Goal: Transaction & Acquisition: Obtain resource

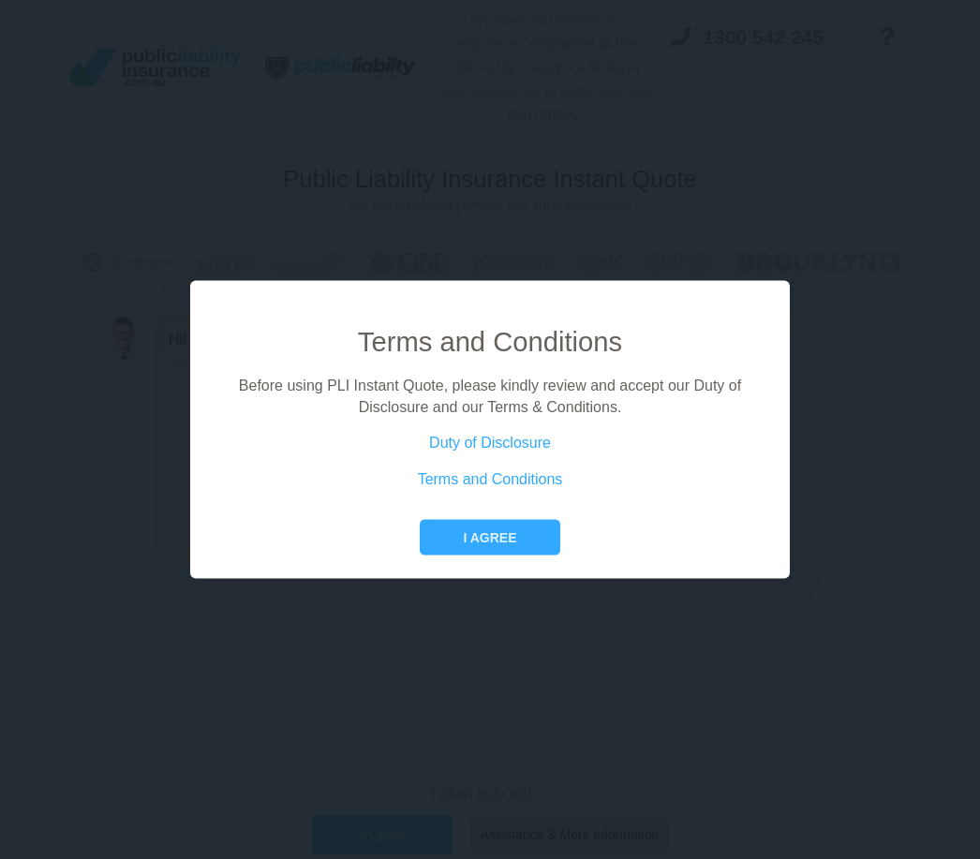
click at [517, 556] on button "I agree" at bounding box center [490, 538] width 140 height 36
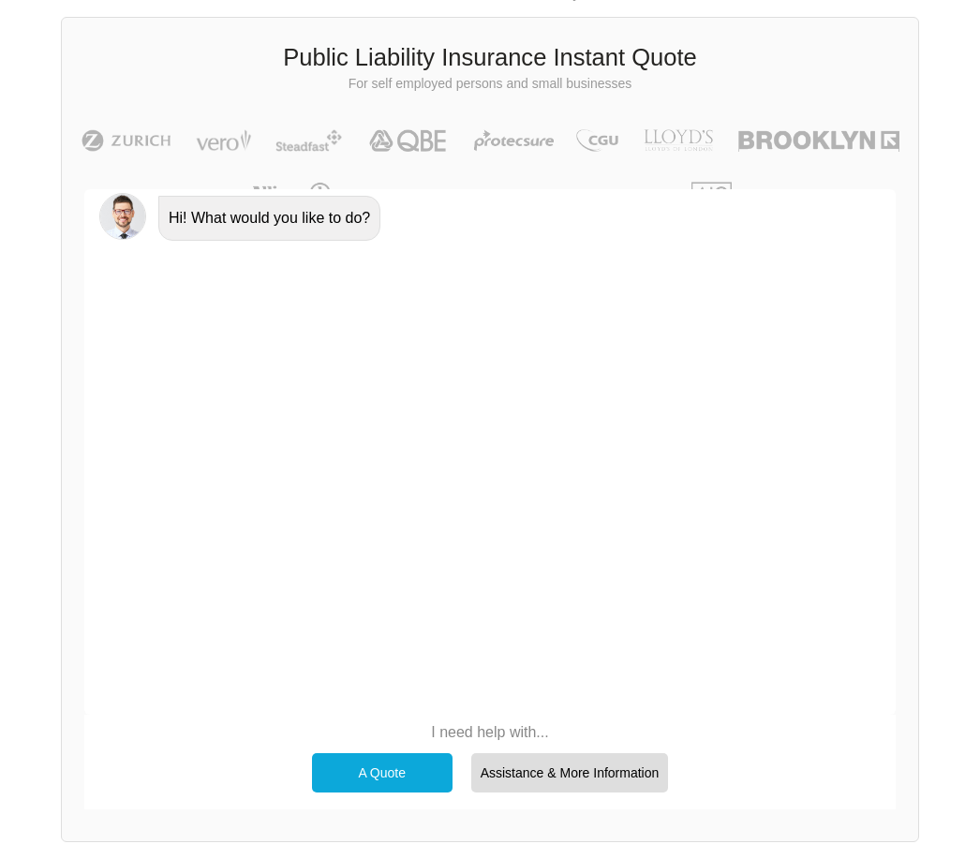
scroll to position [133, 0]
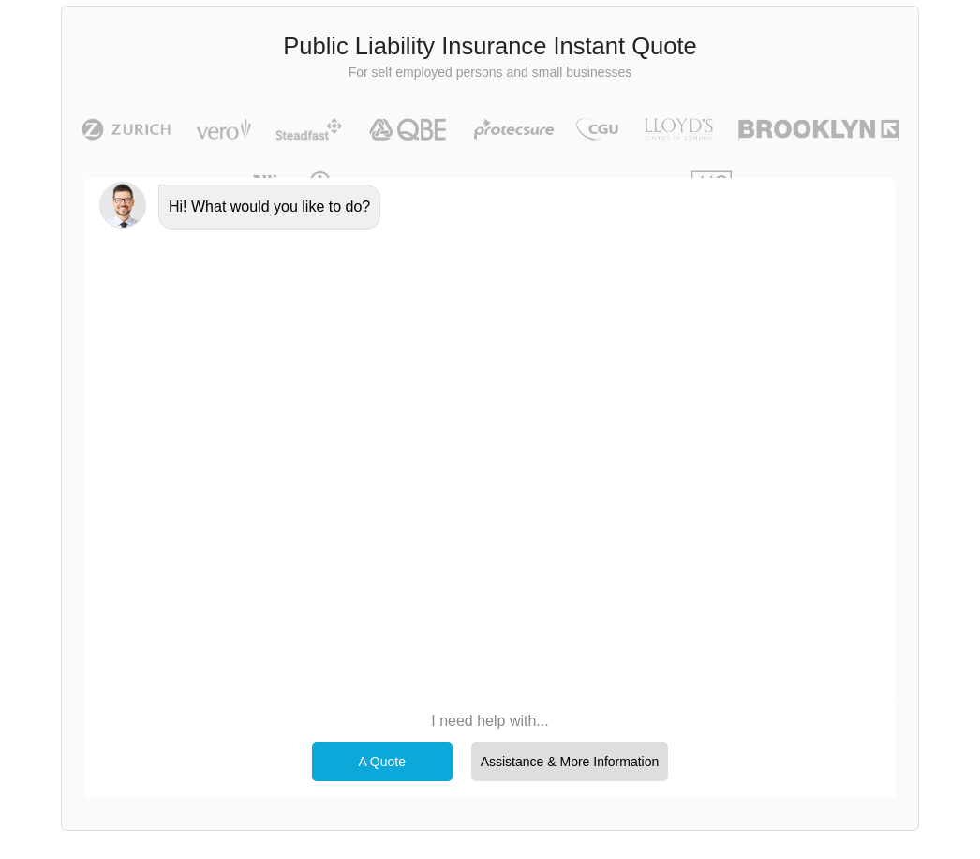
click at [406, 759] on div "A Quote" at bounding box center [382, 761] width 141 height 39
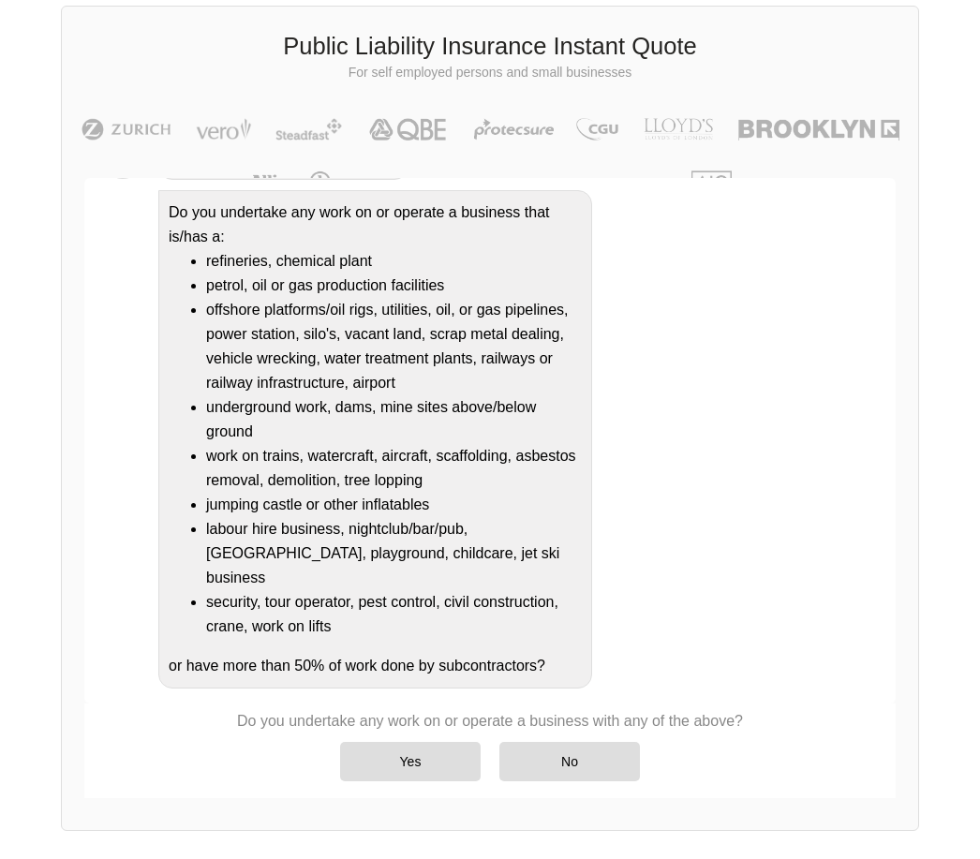
scroll to position [173, 0]
click at [569, 750] on div "No" at bounding box center [569, 761] width 141 height 39
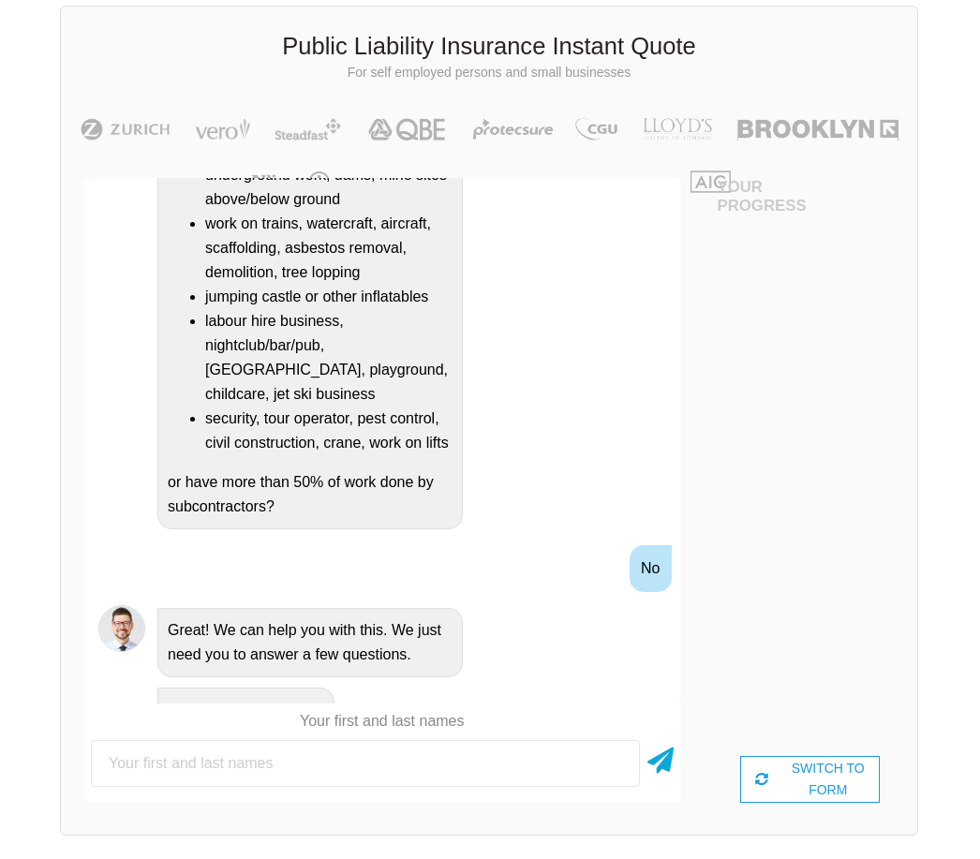
scroll to position [133, 84]
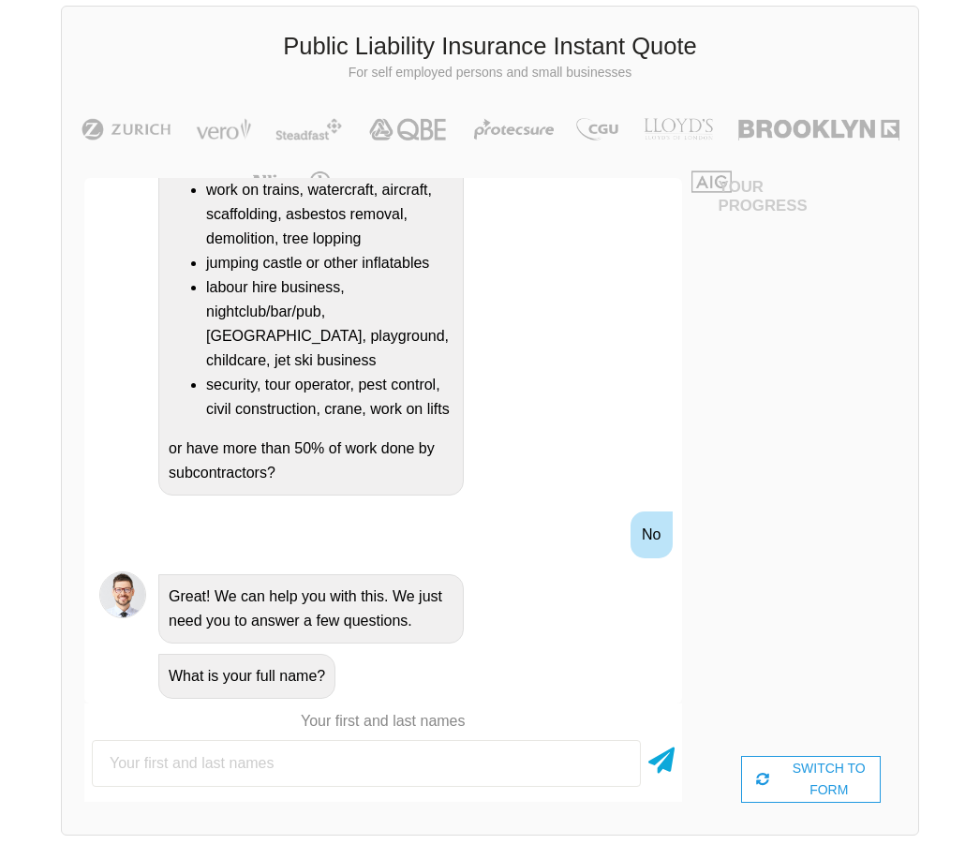
click at [323, 758] on input "text" at bounding box center [366, 763] width 549 height 47
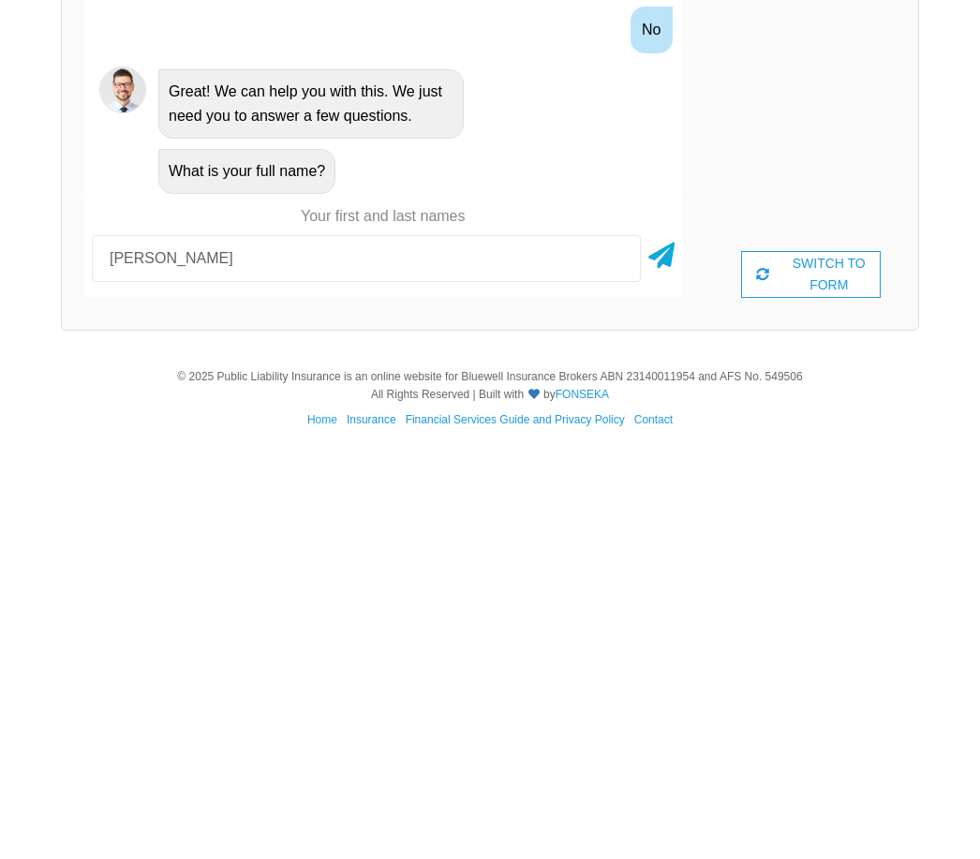
scroll to position [231, 31]
type input "[PERSON_NAME]"
click at [607, 642] on input "[PERSON_NAME]" at bounding box center [366, 665] width 549 height 47
click at [648, 642] on icon at bounding box center [661, 659] width 26 height 34
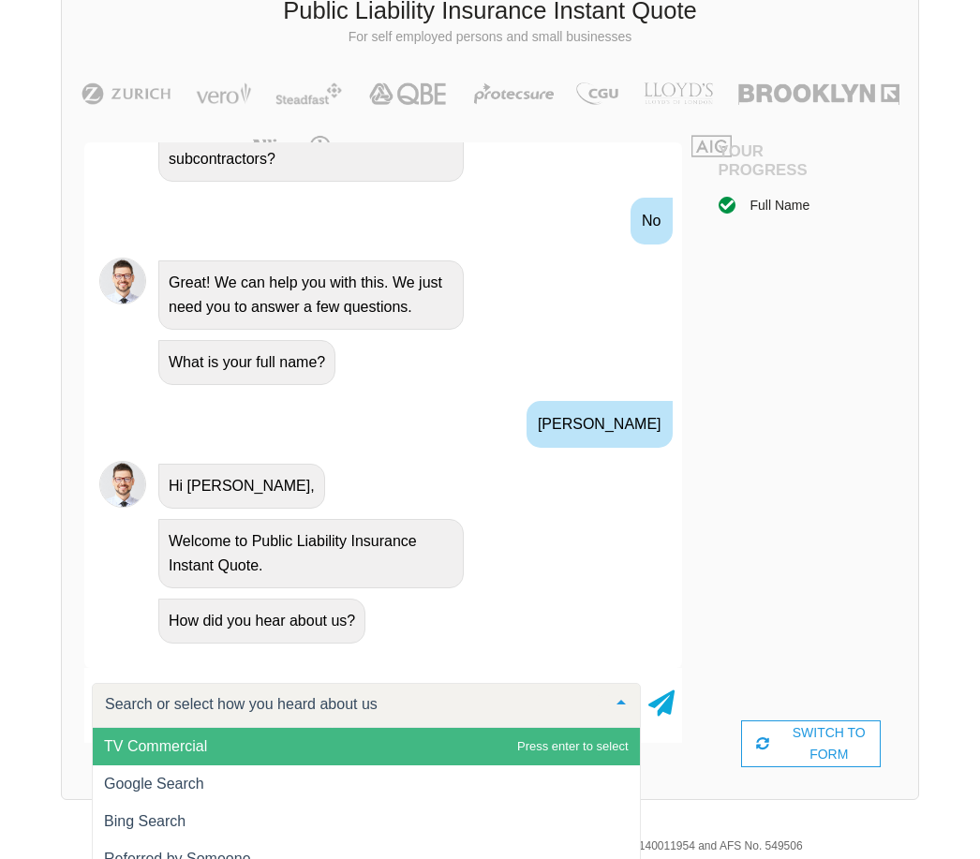
scroll to position [193, 0]
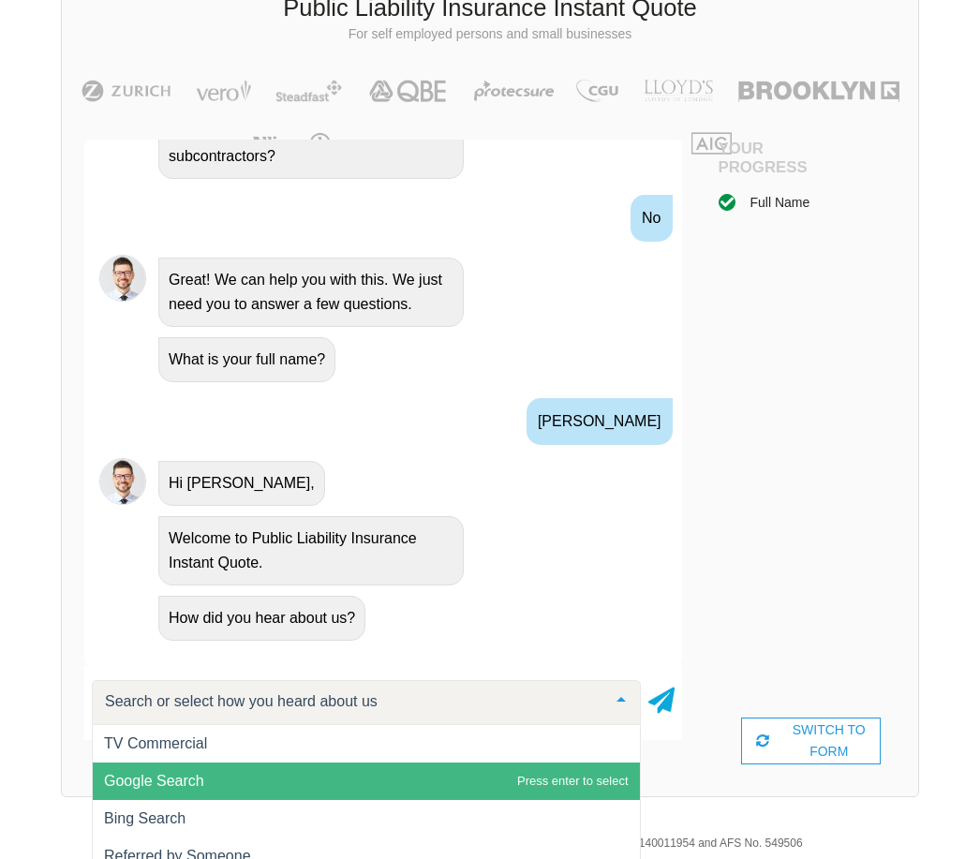
click at [456, 780] on span "Google Search" at bounding box center [366, 781] width 547 height 37
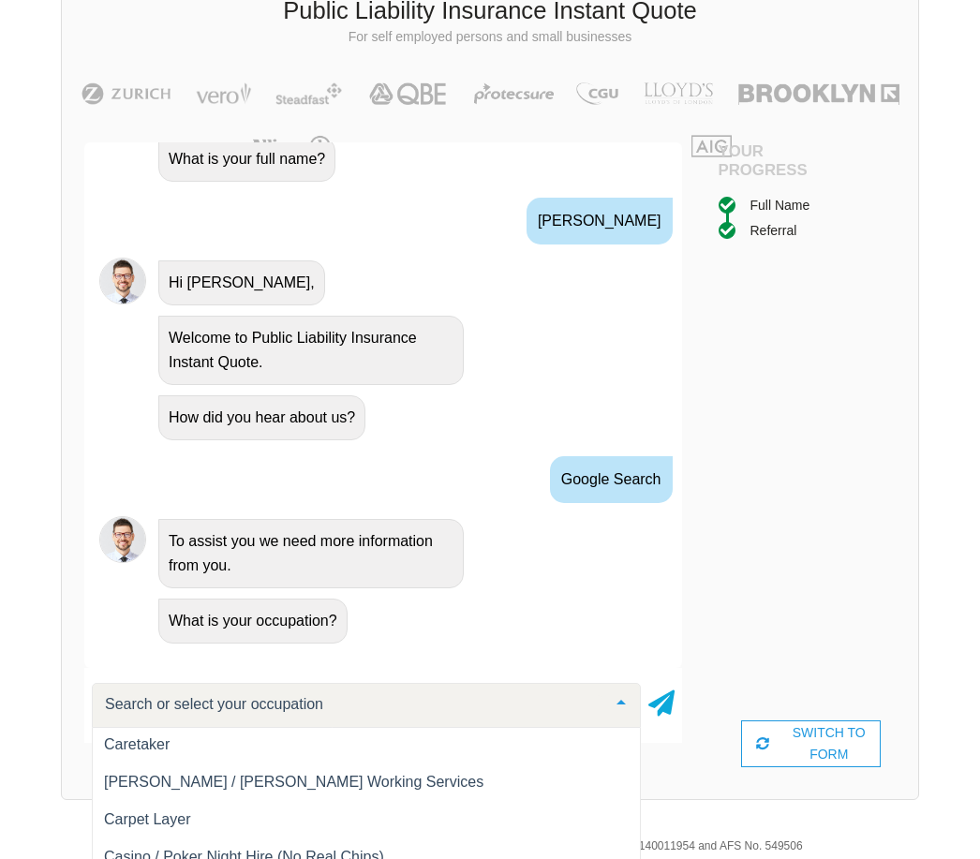
scroll to position [4288, 0]
click at [323, 791] on span "[PERSON_NAME] / [PERSON_NAME] Working Services" at bounding box center [366, 783] width 547 height 37
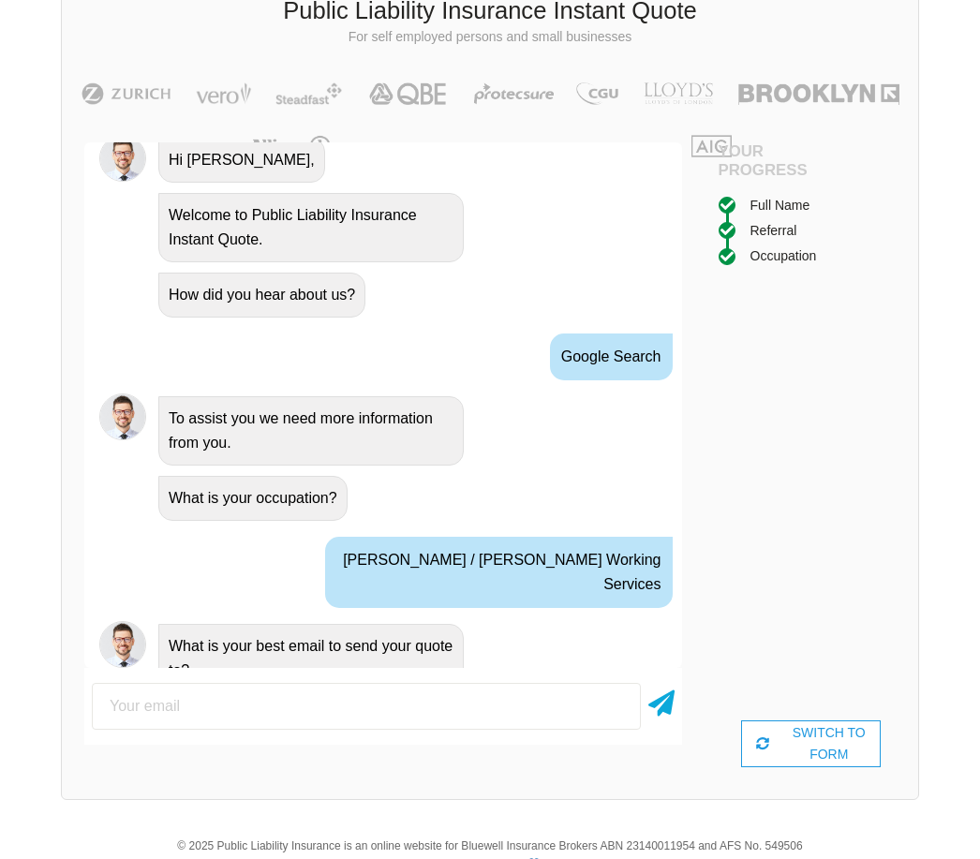
scroll to position [1098, 0]
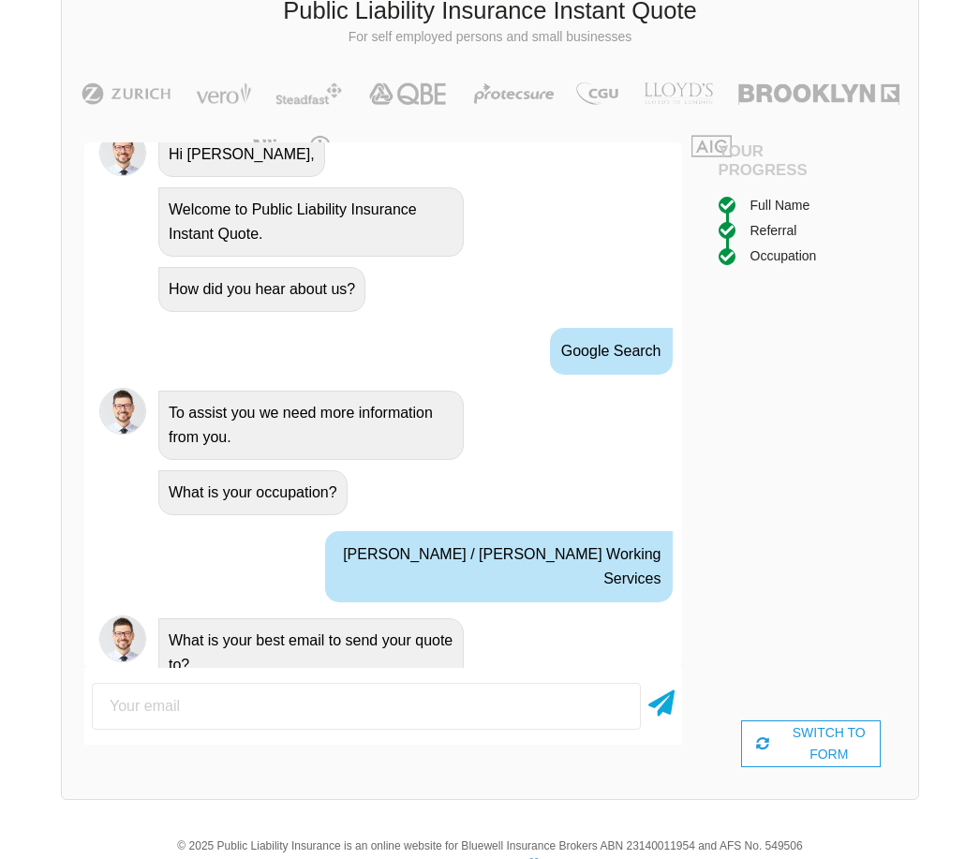
click at [434, 705] on input "email" at bounding box center [366, 706] width 549 height 47
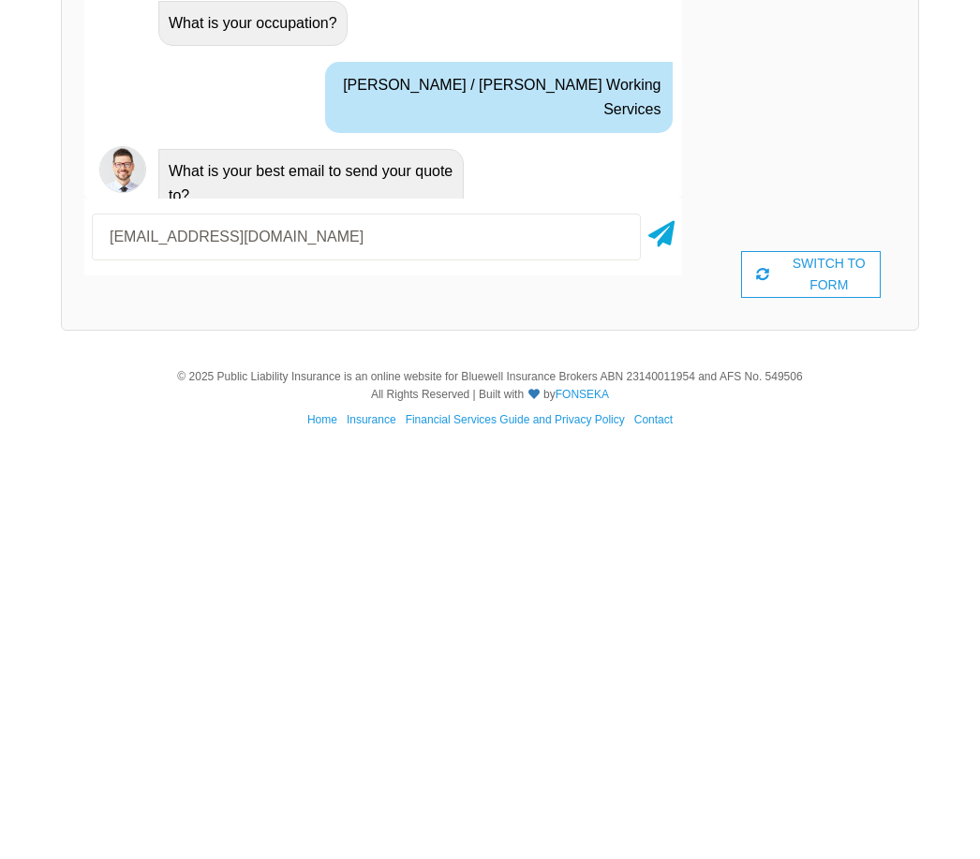
type input "[EMAIL_ADDRESS][DOMAIN_NAME]"
click at [669, 620] on icon at bounding box center [661, 637] width 26 height 34
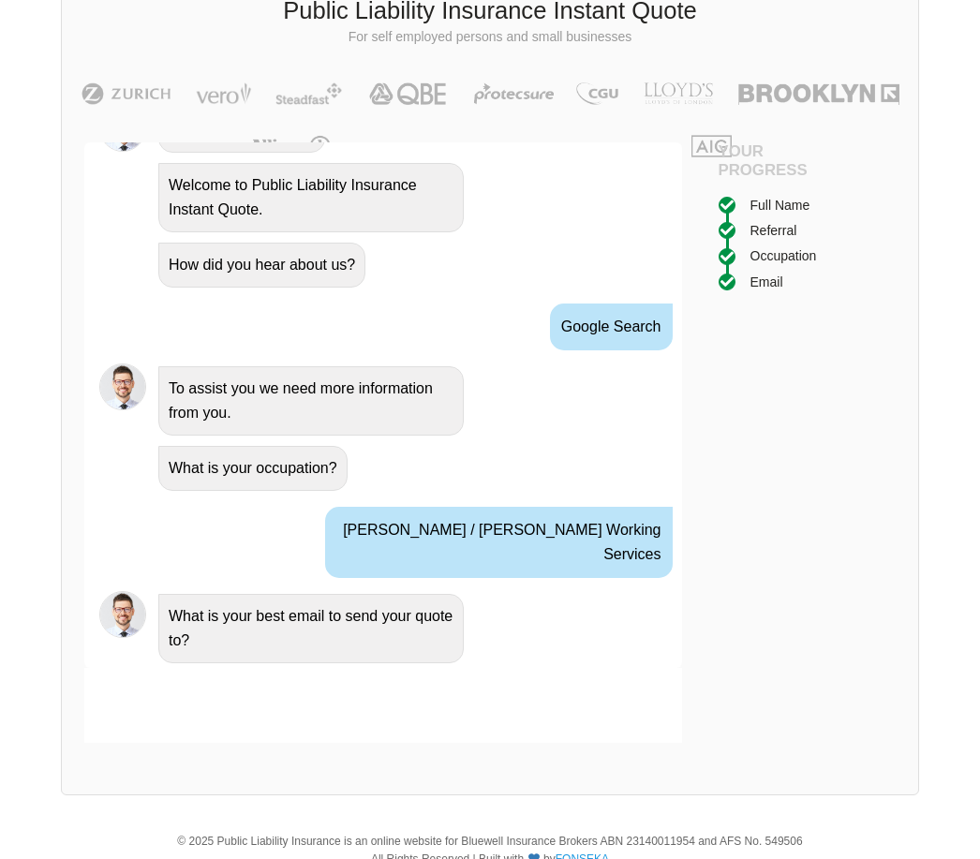
scroll to position [1222, 0]
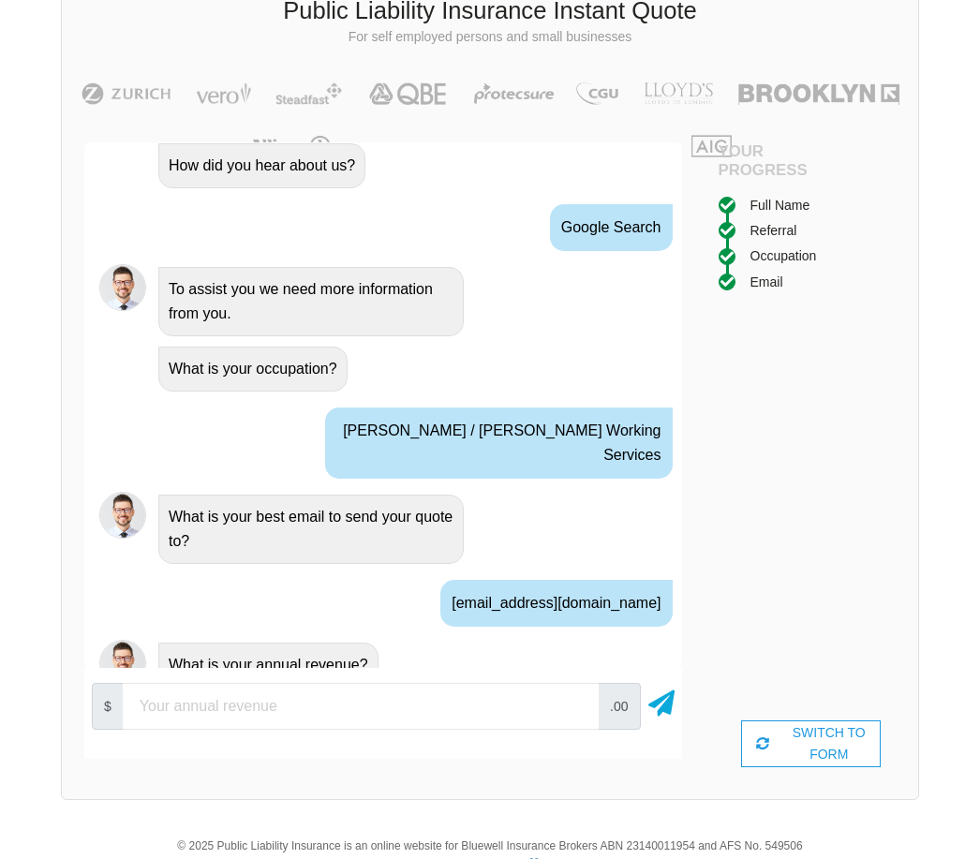
click at [330, 709] on input "number" at bounding box center [361, 706] width 476 height 47
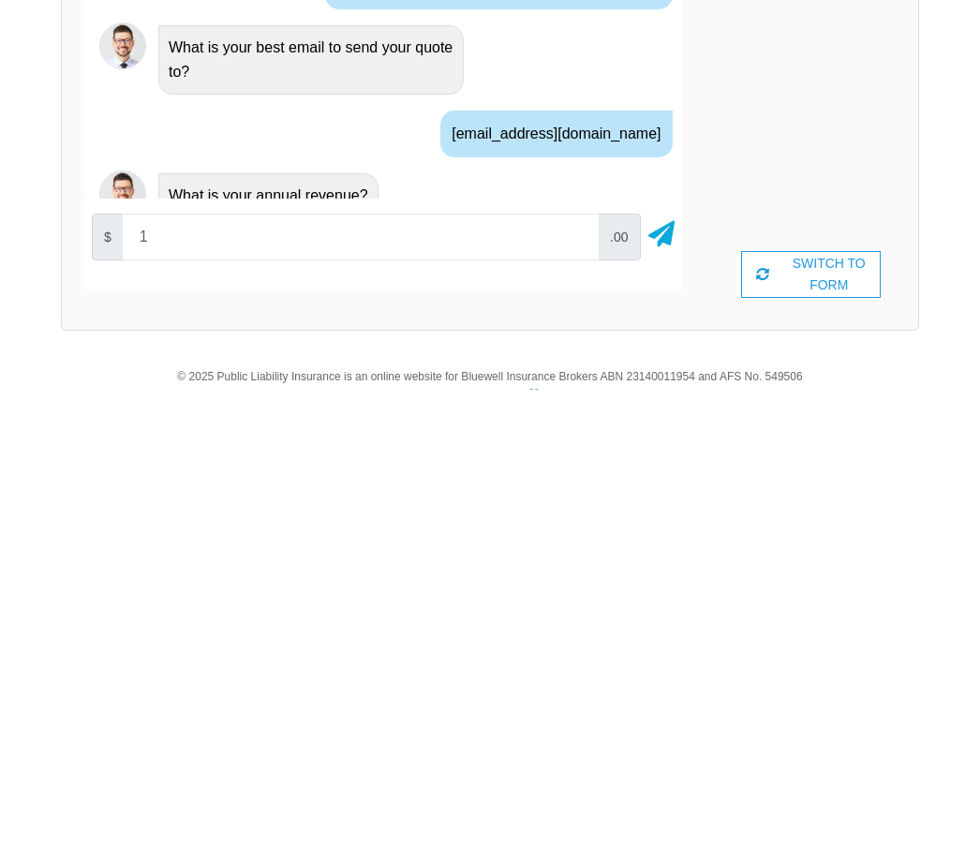
scroll to position [231, 0]
type input "150000"
click at [670, 620] on icon at bounding box center [661, 637] width 26 height 34
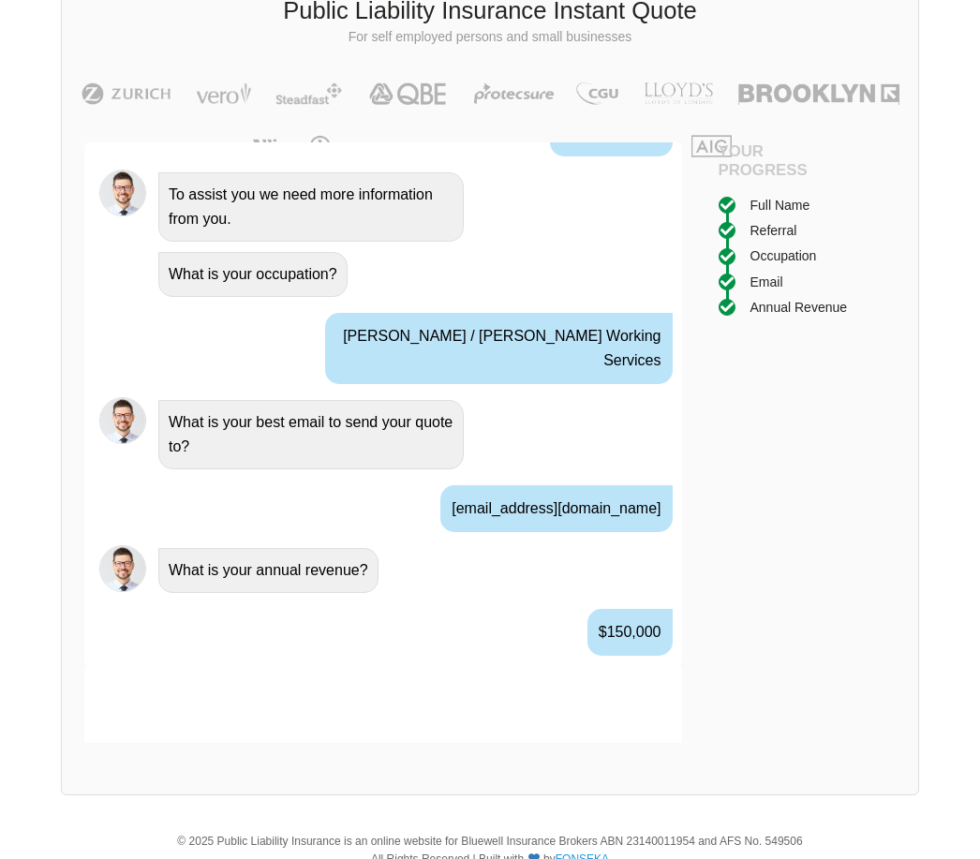
scroll to position [1345, 0]
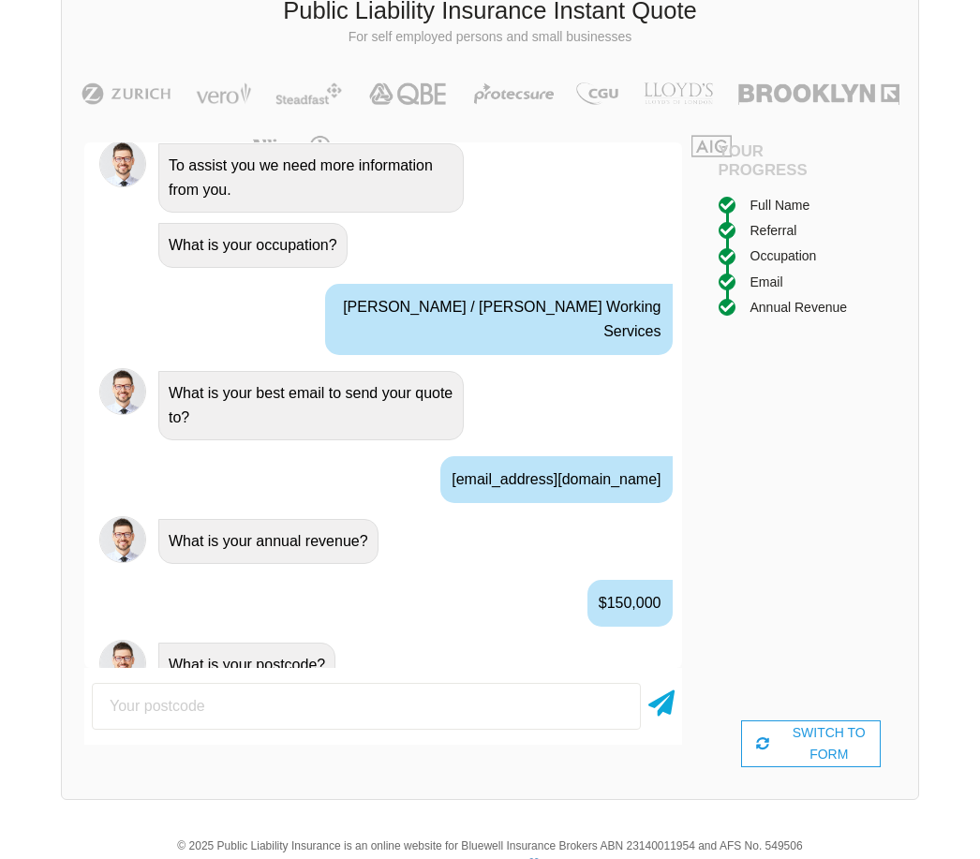
click at [463, 691] on input "number" at bounding box center [366, 706] width 549 height 47
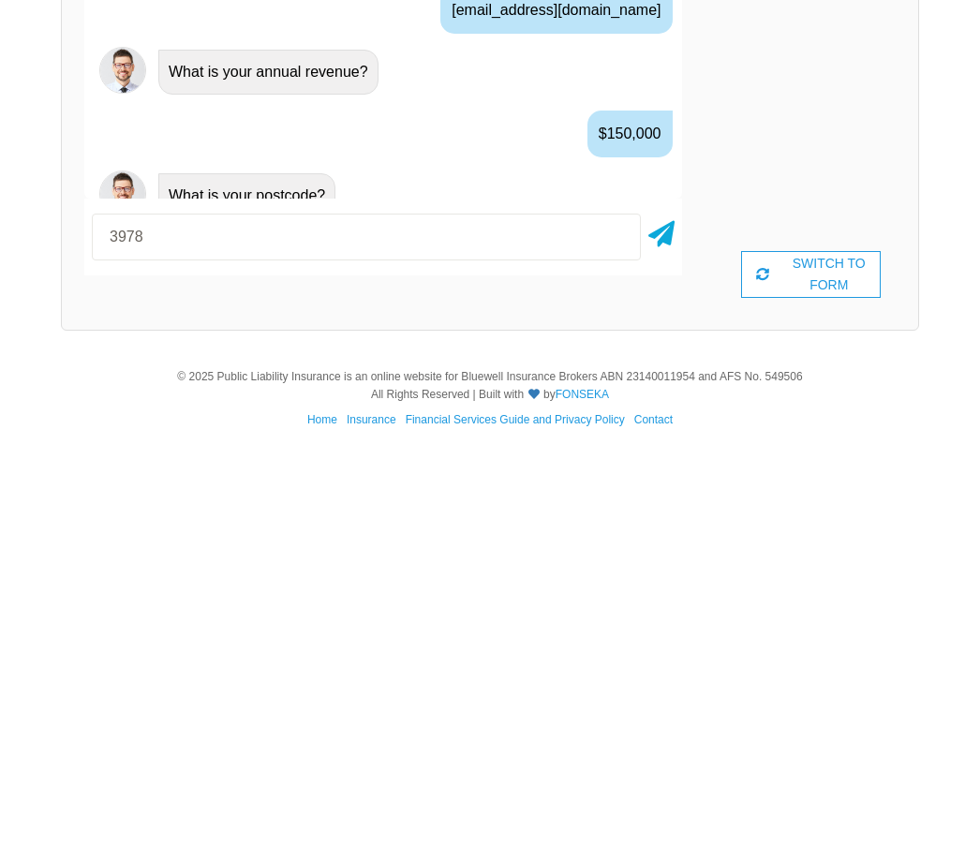
type input "3978"
click at [663, 620] on div at bounding box center [661, 643] width 26 height 47
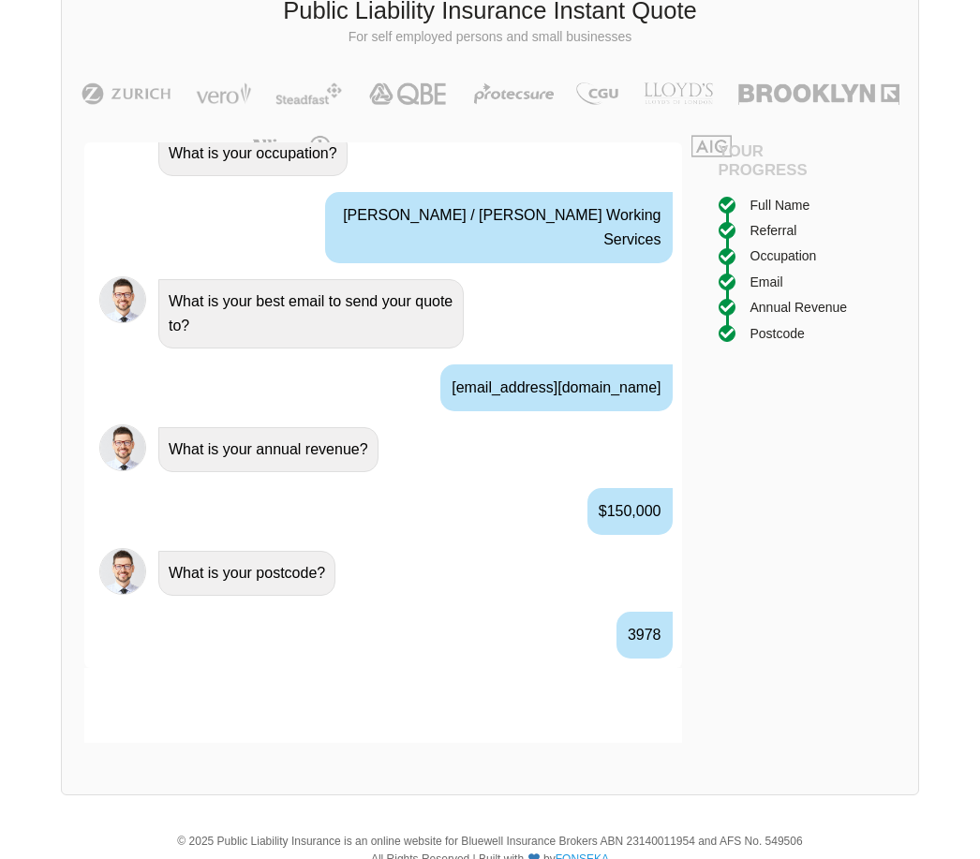
scroll to position [1469, 0]
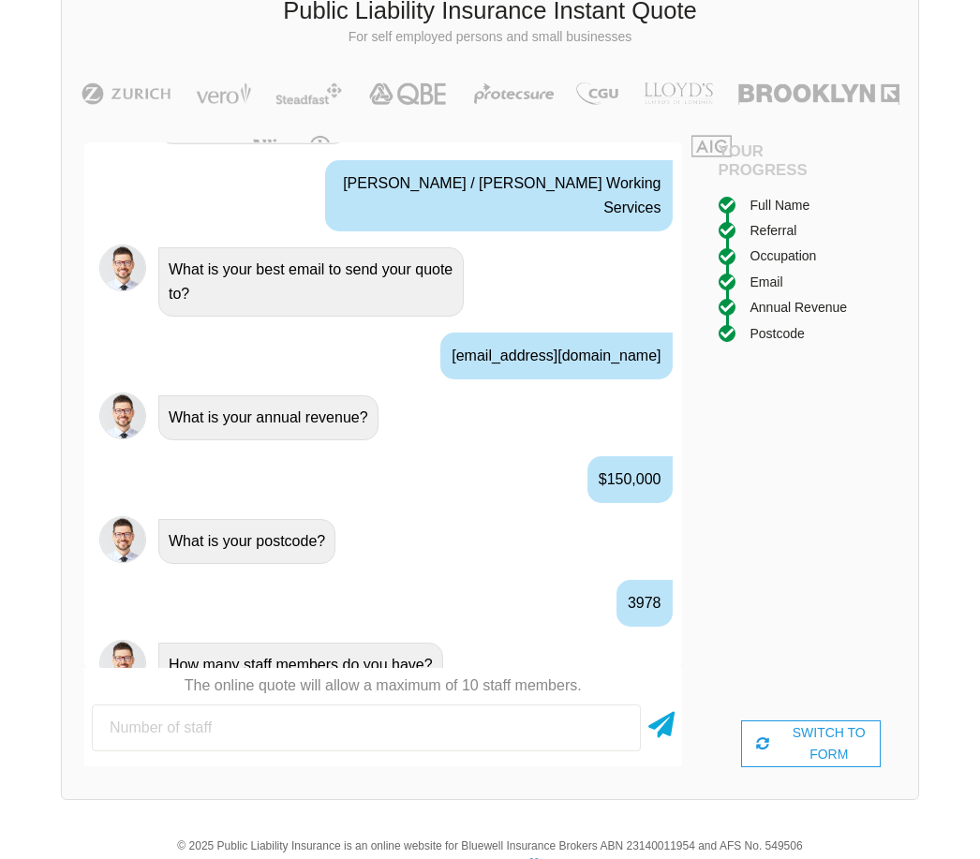
click at [521, 706] on input "number" at bounding box center [366, 728] width 549 height 47
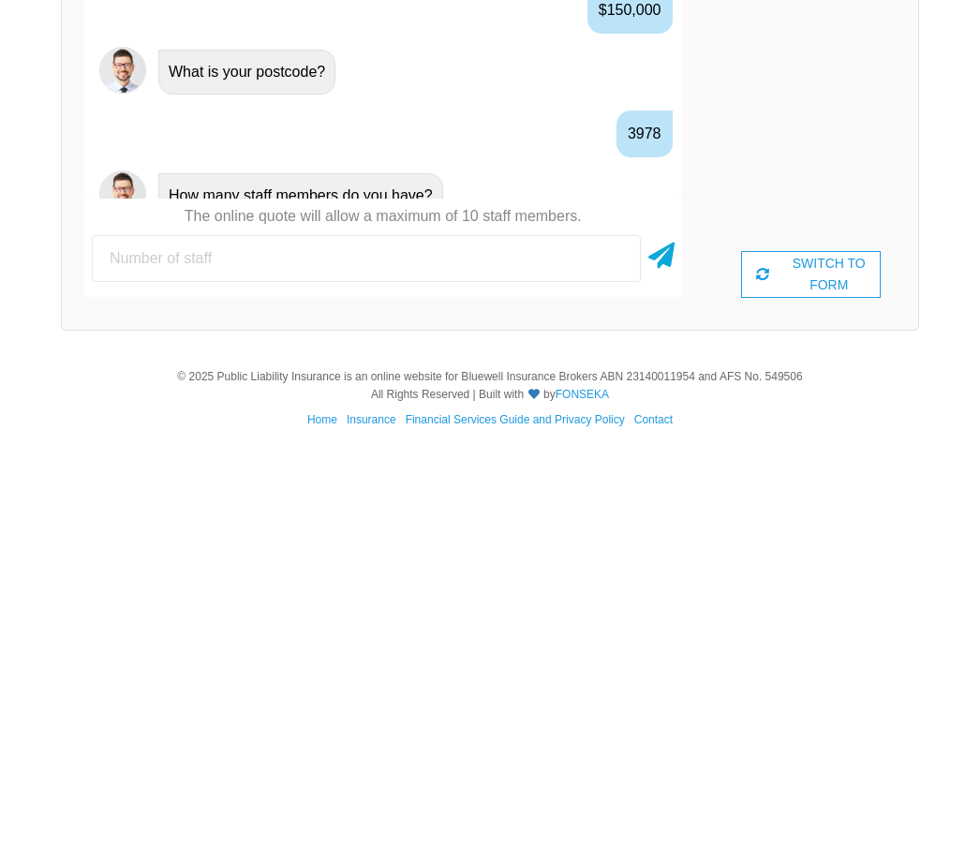
type input "6"
click at [669, 642] on icon at bounding box center [661, 659] width 26 height 34
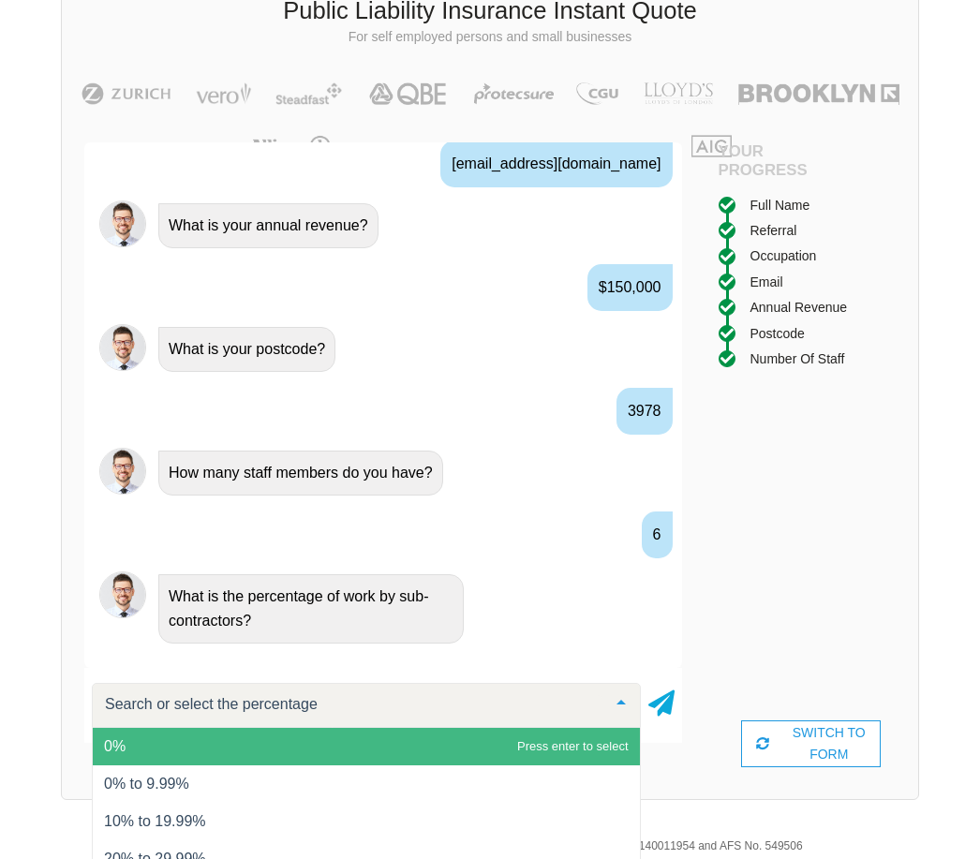
scroll to position [1696, 0]
click at [571, 741] on span "0%" at bounding box center [366, 746] width 547 height 37
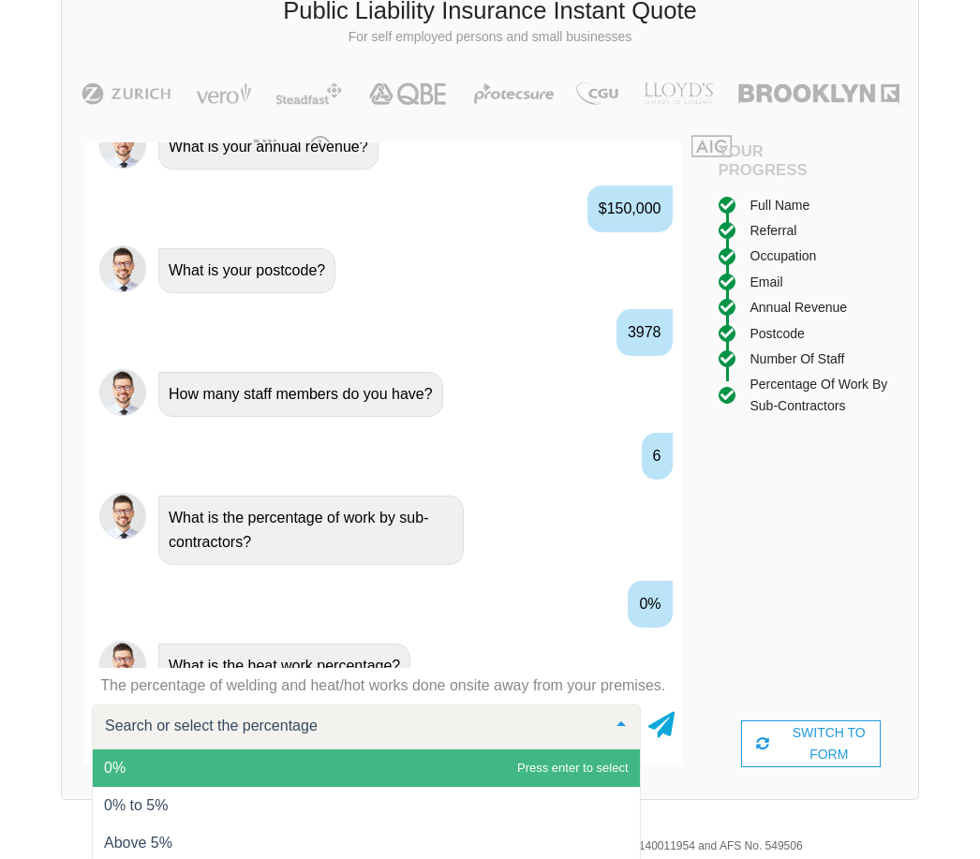
scroll to position [1741, 0]
click at [605, 759] on span "0%" at bounding box center [366, 768] width 547 height 37
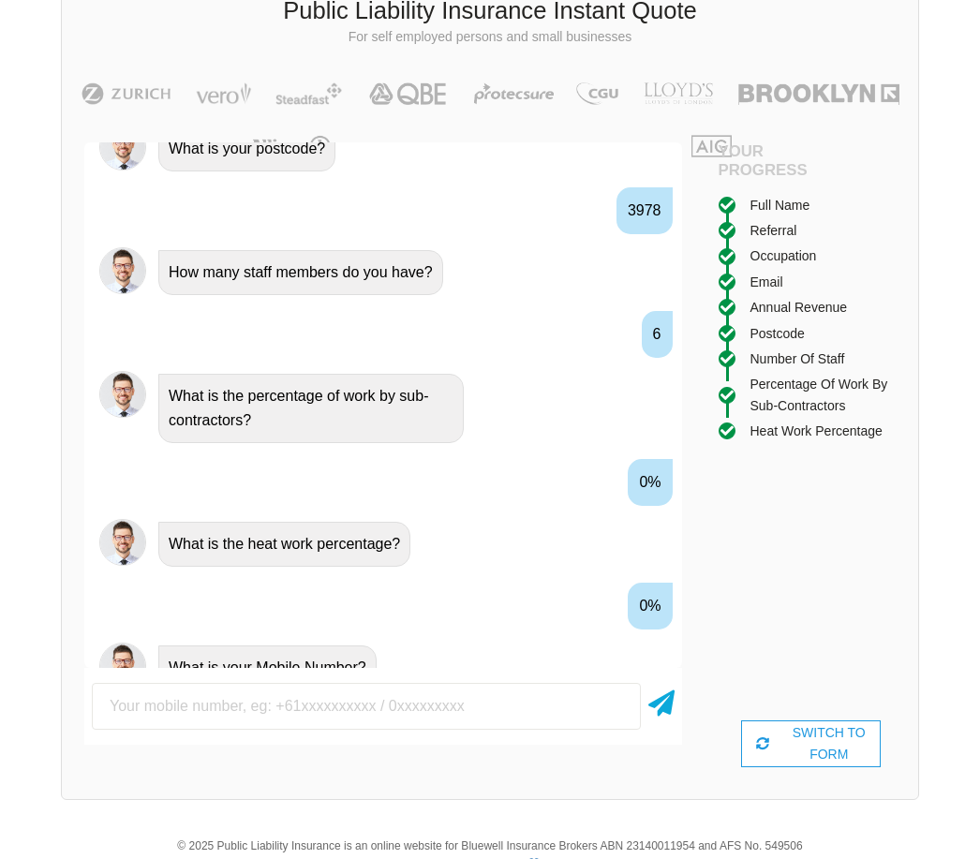
scroll to position [1864, 0]
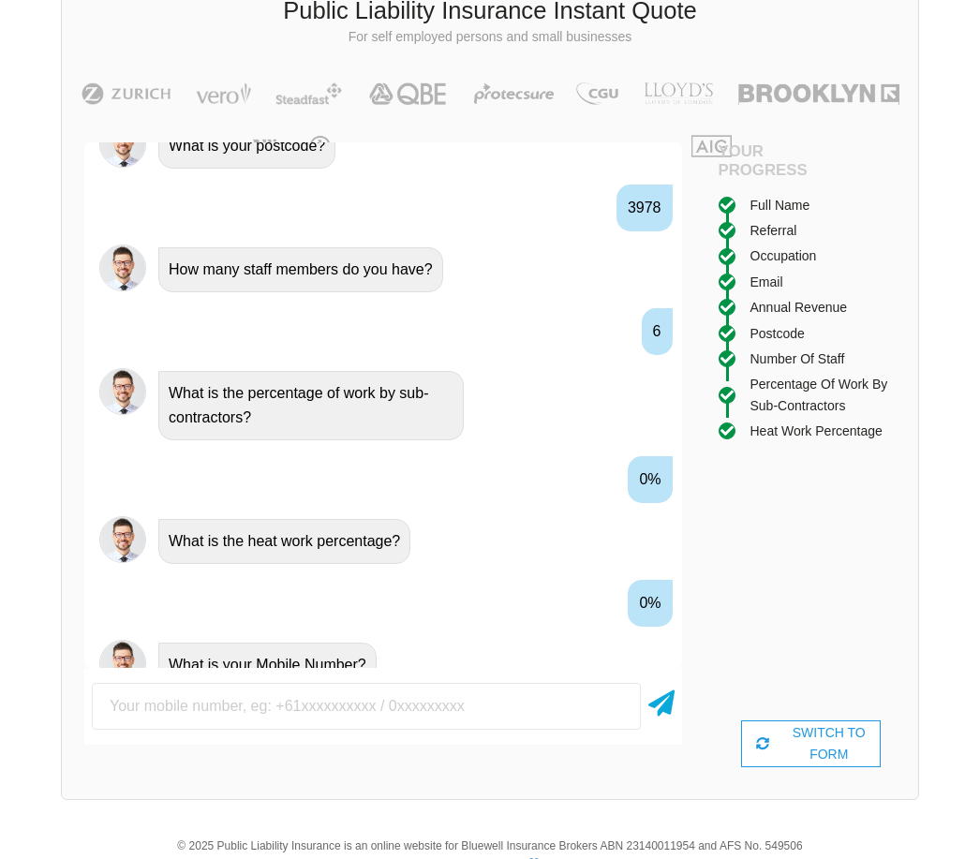
click at [563, 697] on input "text" at bounding box center [366, 706] width 549 height 47
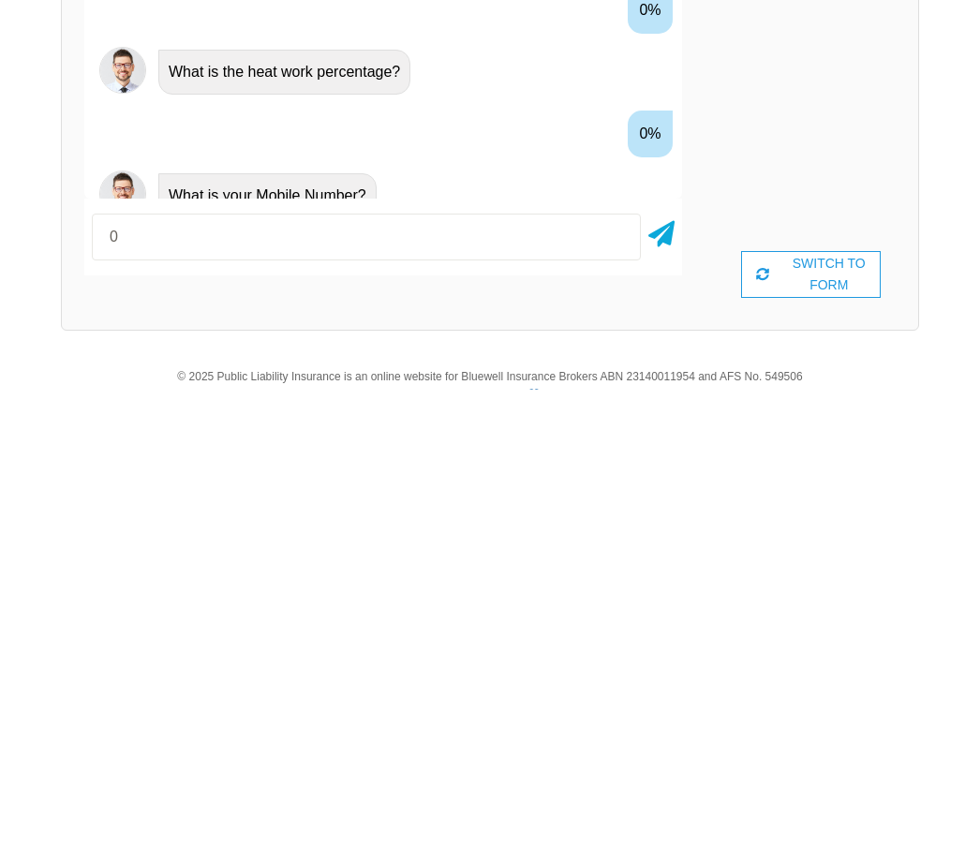
scroll to position [231, 0]
type input "0414796862"
click at [660, 620] on icon at bounding box center [661, 637] width 26 height 34
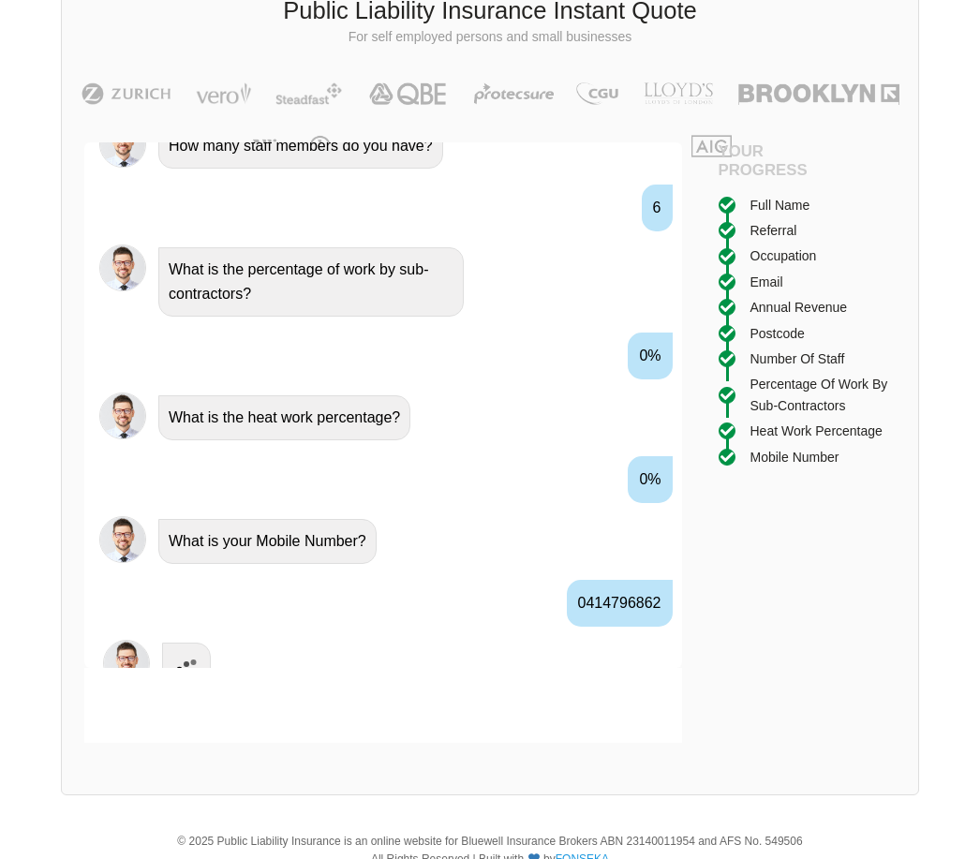
scroll to position [1988, 0]
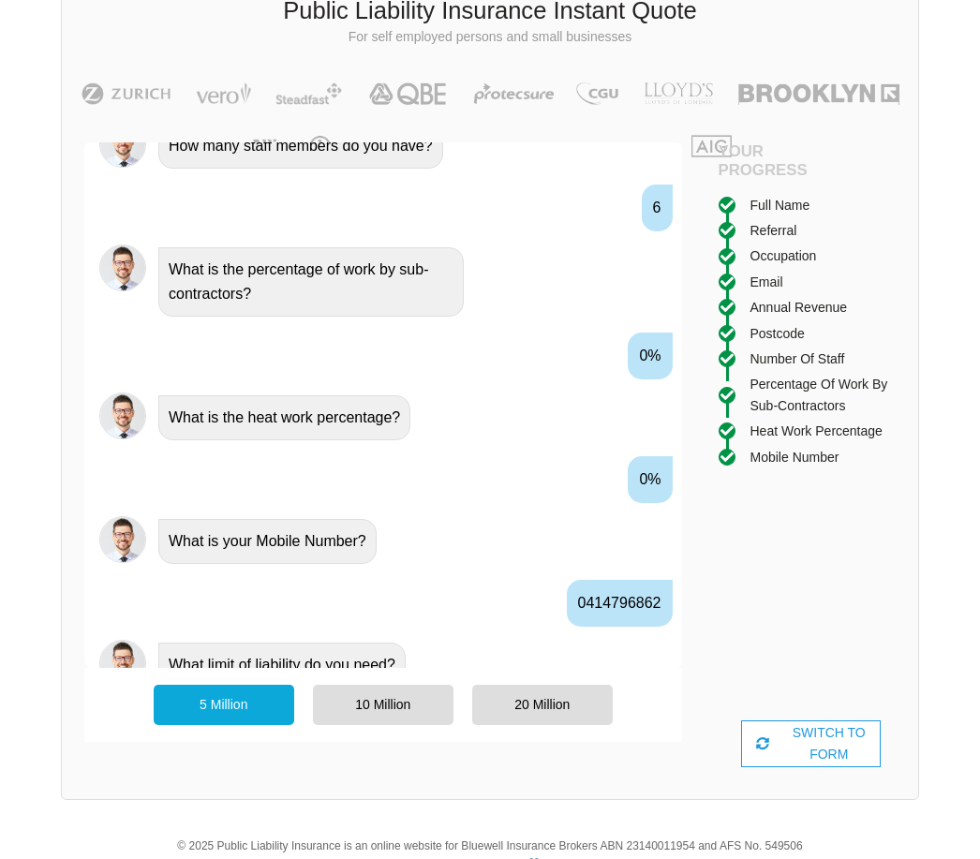
click at [581, 701] on div "20 Million" at bounding box center [542, 704] width 141 height 39
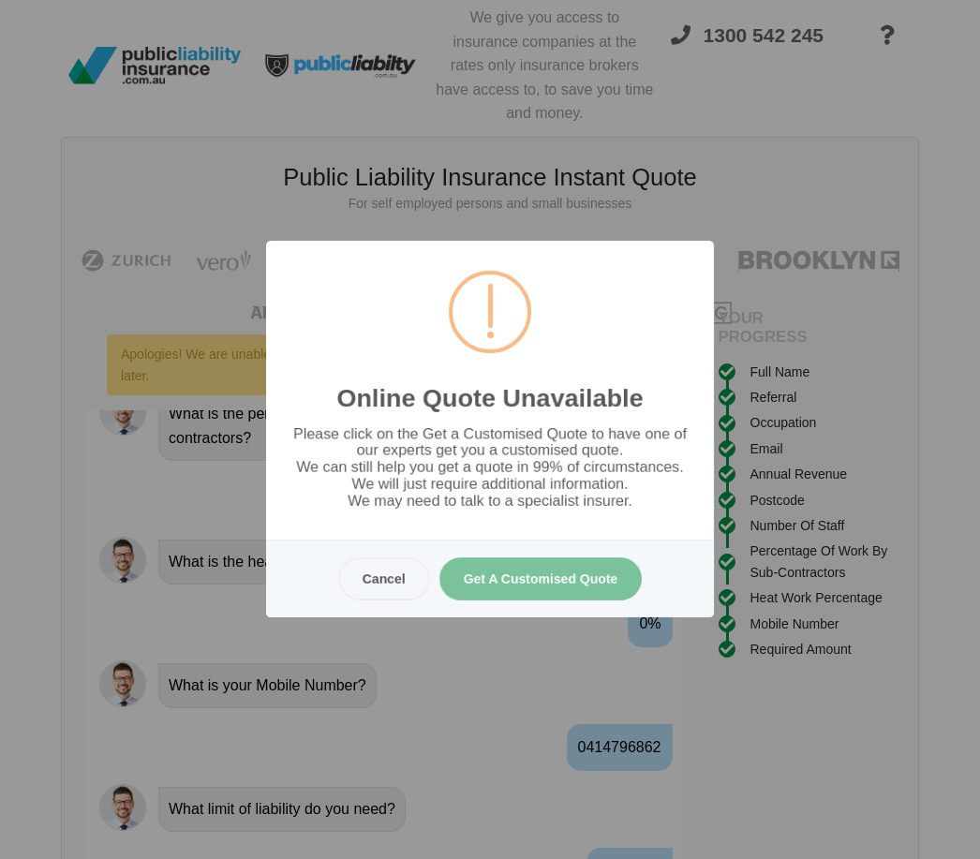
scroll to position [0, 0]
click at [581, 601] on button "Get A Customised Quote" at bounding box center [540, 578] width 203 height 43
